Goal: Book appointment/travel/reservation

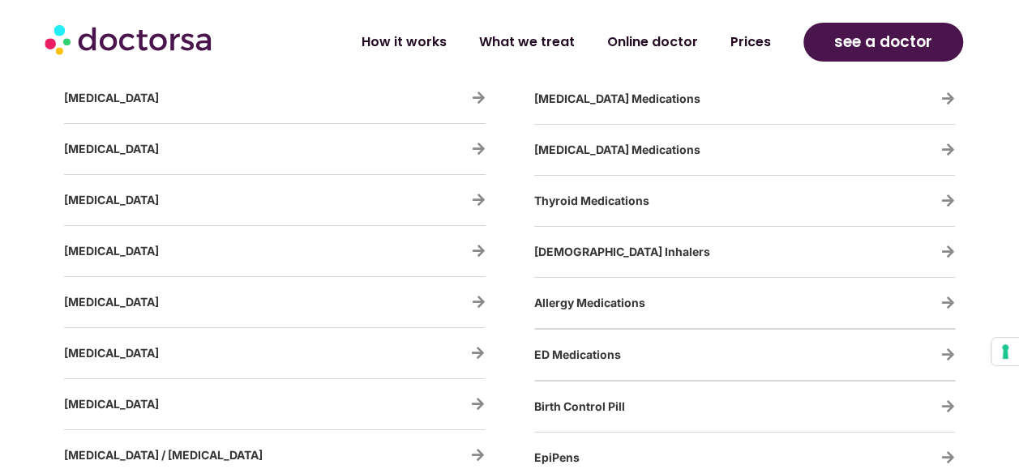
scroll to position [2919, 0]
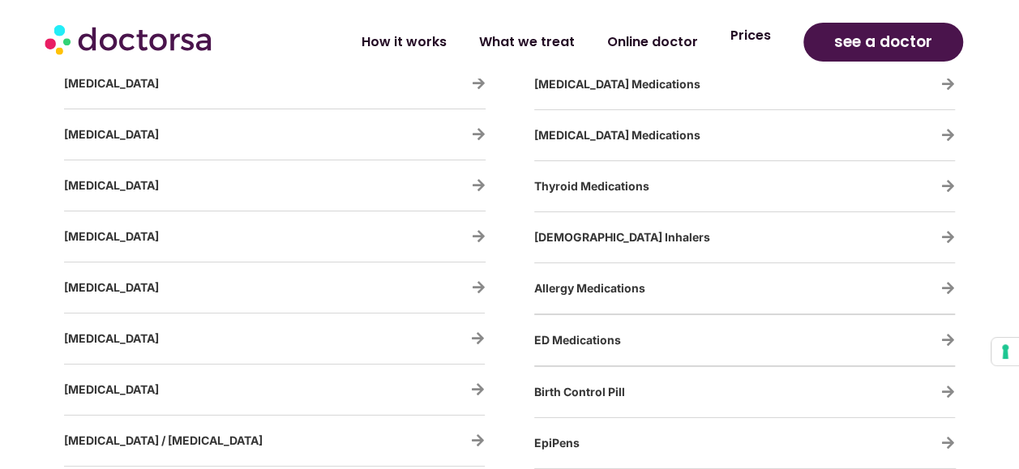
click at [751, 42] on link "Prices" at bounding box center [750, 35] width 73 height 37
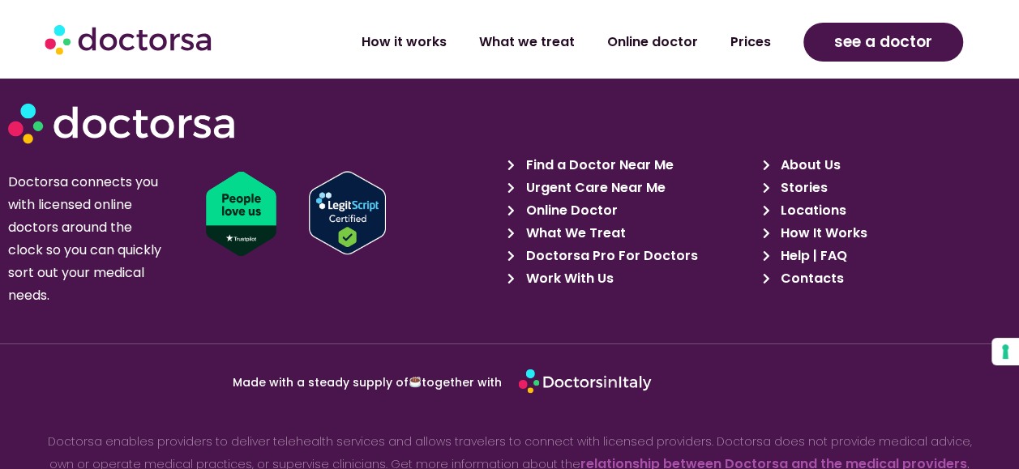
scroll to position [7377, 0]
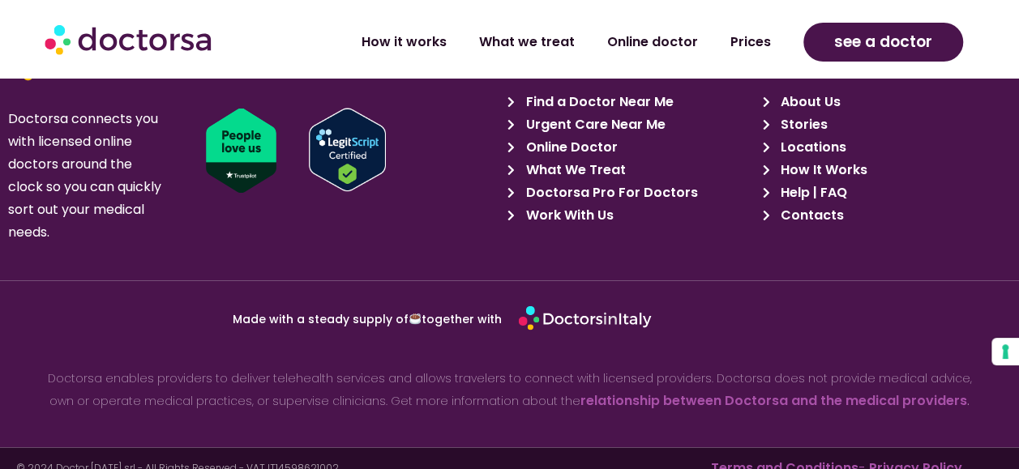
click at [582, 139] on span "Online Doctor" at bounding box center [570, 147] width 96 height 23
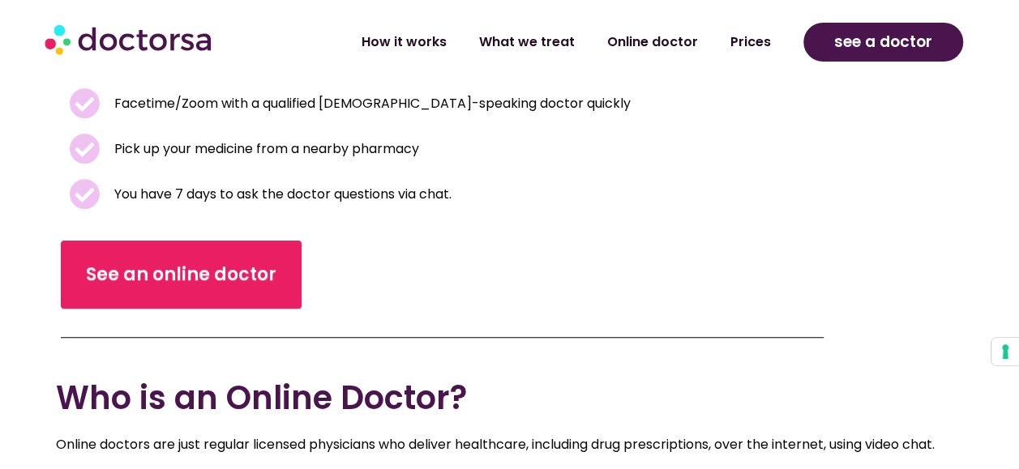
scroll to position [567, 0]
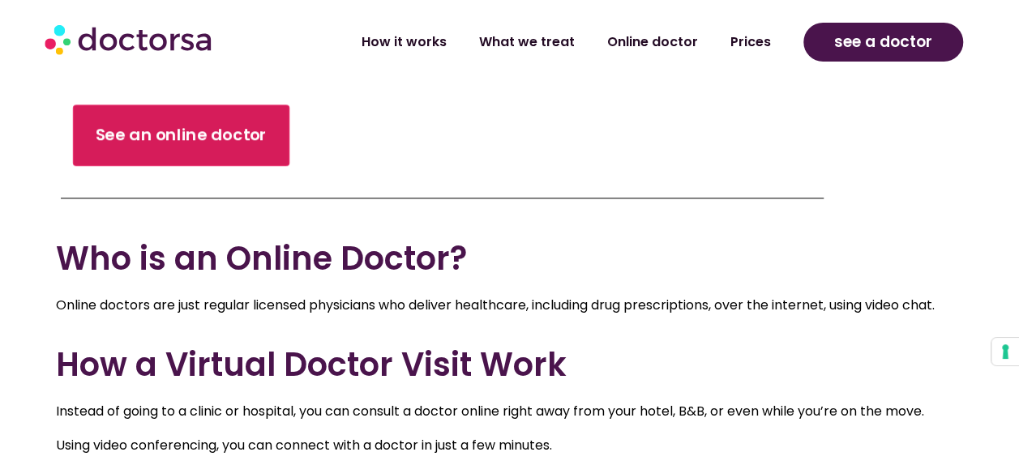
click at [87, 126] on link "See an online doctor" at bounding box center [181, 136] width 216 height 62
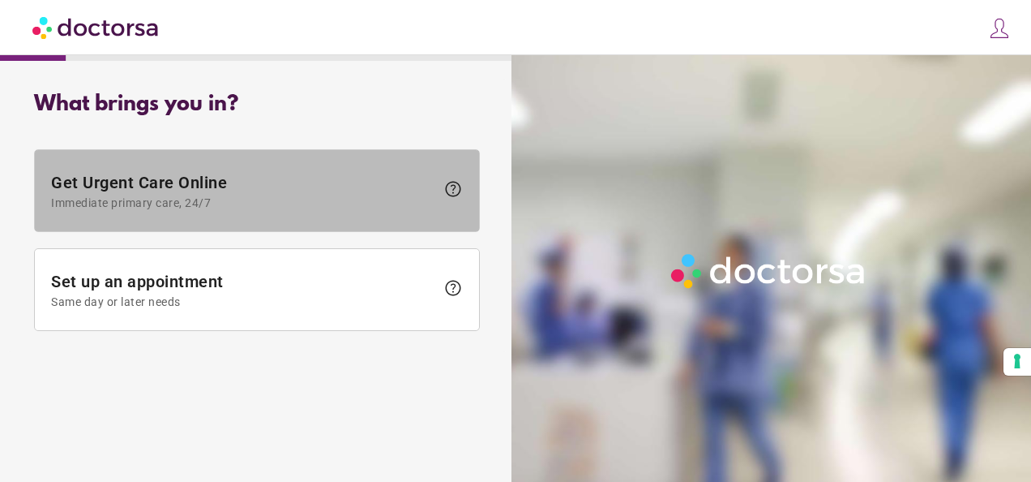
click at [467, 198] on span at bounding box center [257, 190] width 444 height 81
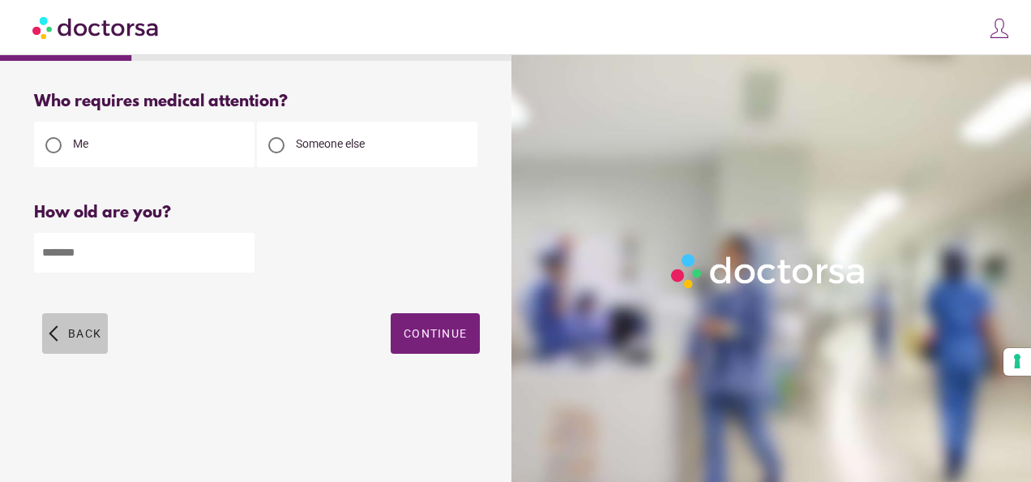
click at [62, 348] on span "button" at bounding box center [75, 333] width 66 height 41
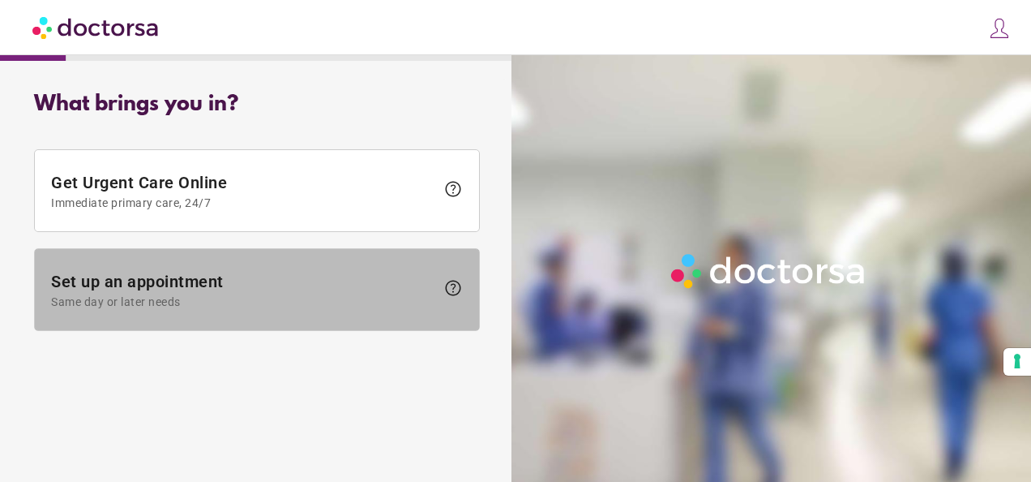
click at [287, 292] on span "Set up an appointment Same day or later needs" at bounding box center [243, 290] width 384 height 36
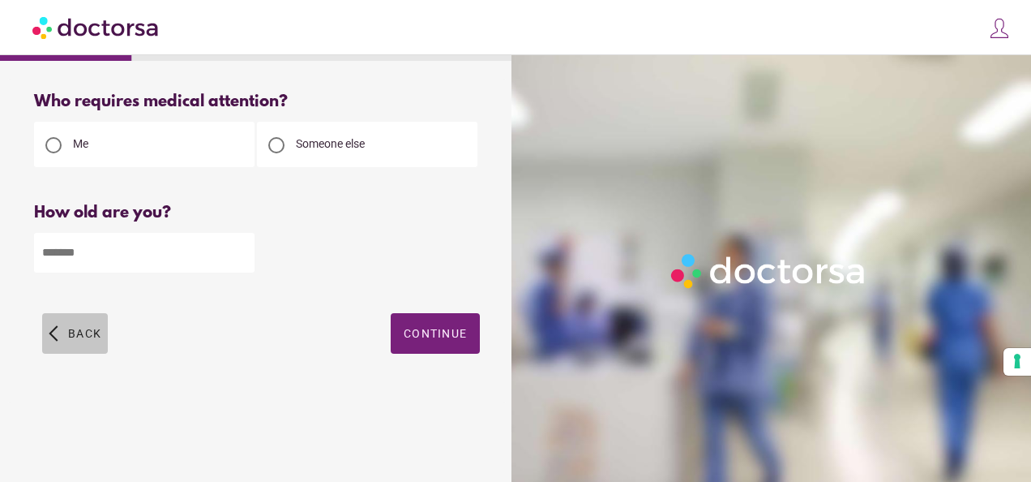
click at [62, 332] on span "button" at bounding box center [75, 333] width 66 height 41
